Goal: Transaction & Acquisition: Purchase product/service

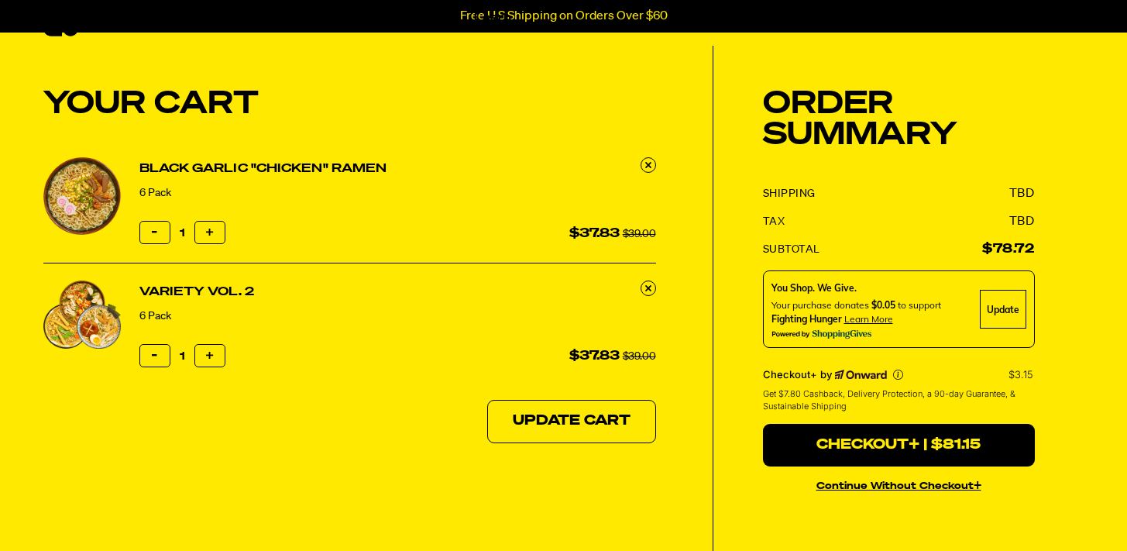
scroll to position [40, 0]
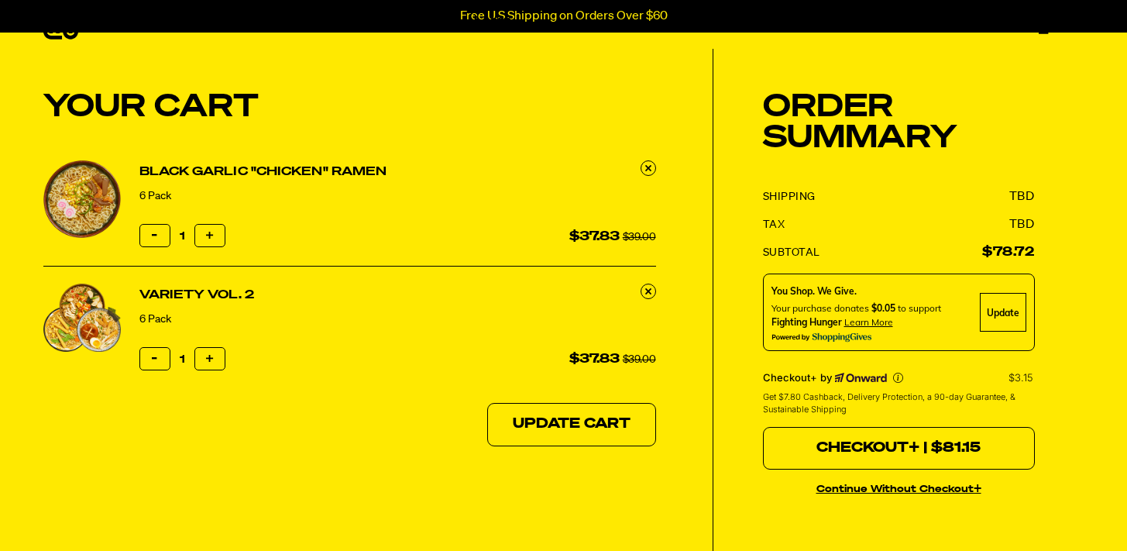
click at [898, 437] on button "Checkout+ | $81.15" at bounding box center [899, 448] width 272 height 43
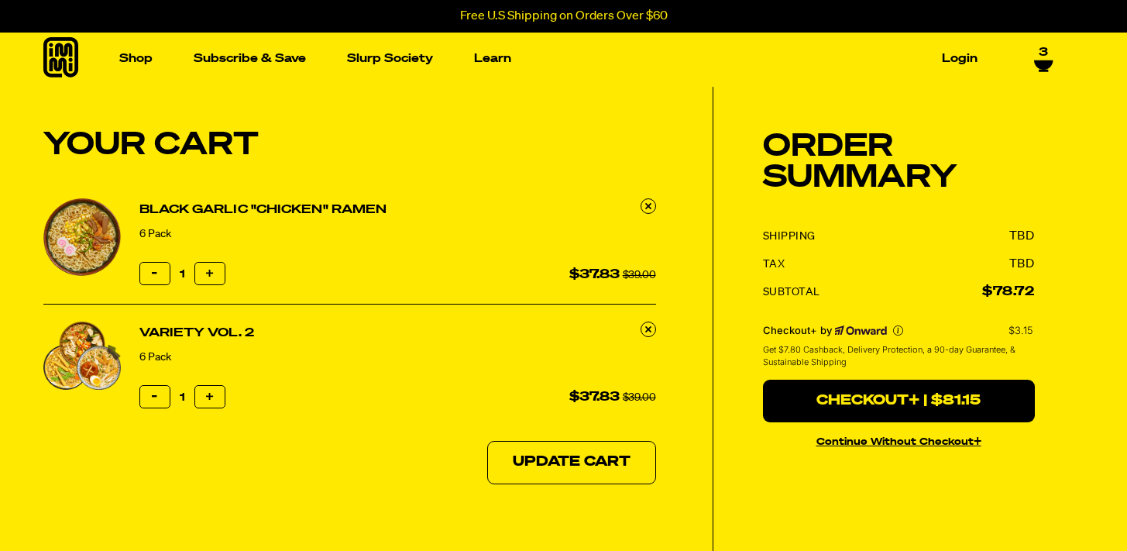
scroll to position [3, 0]
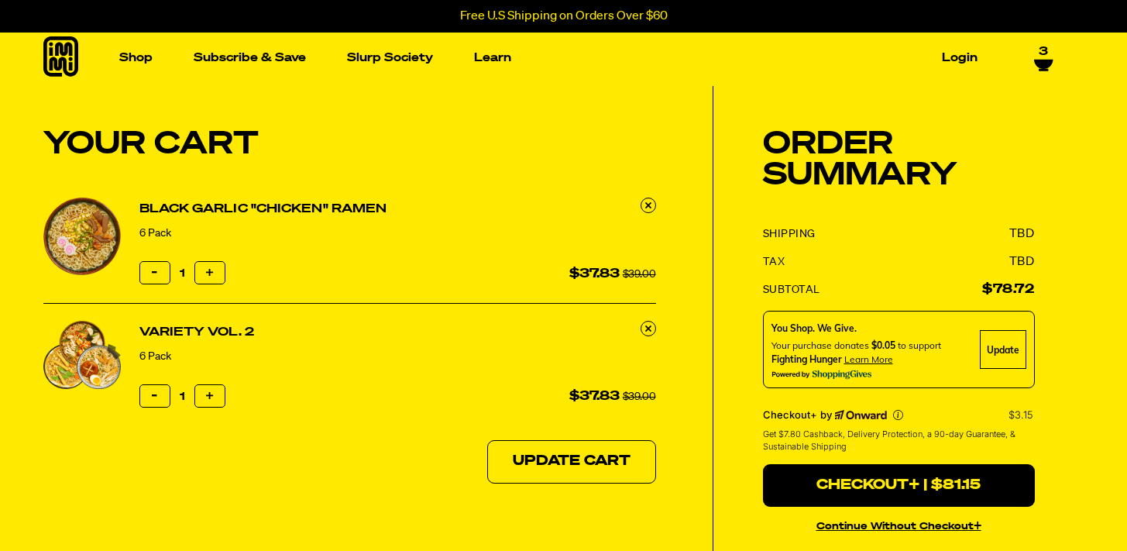
click at [864, 526] on button "continue without Checkout+" at bounding box center [899, 524] width 272 height 22
